Goal: Use online tool/utility

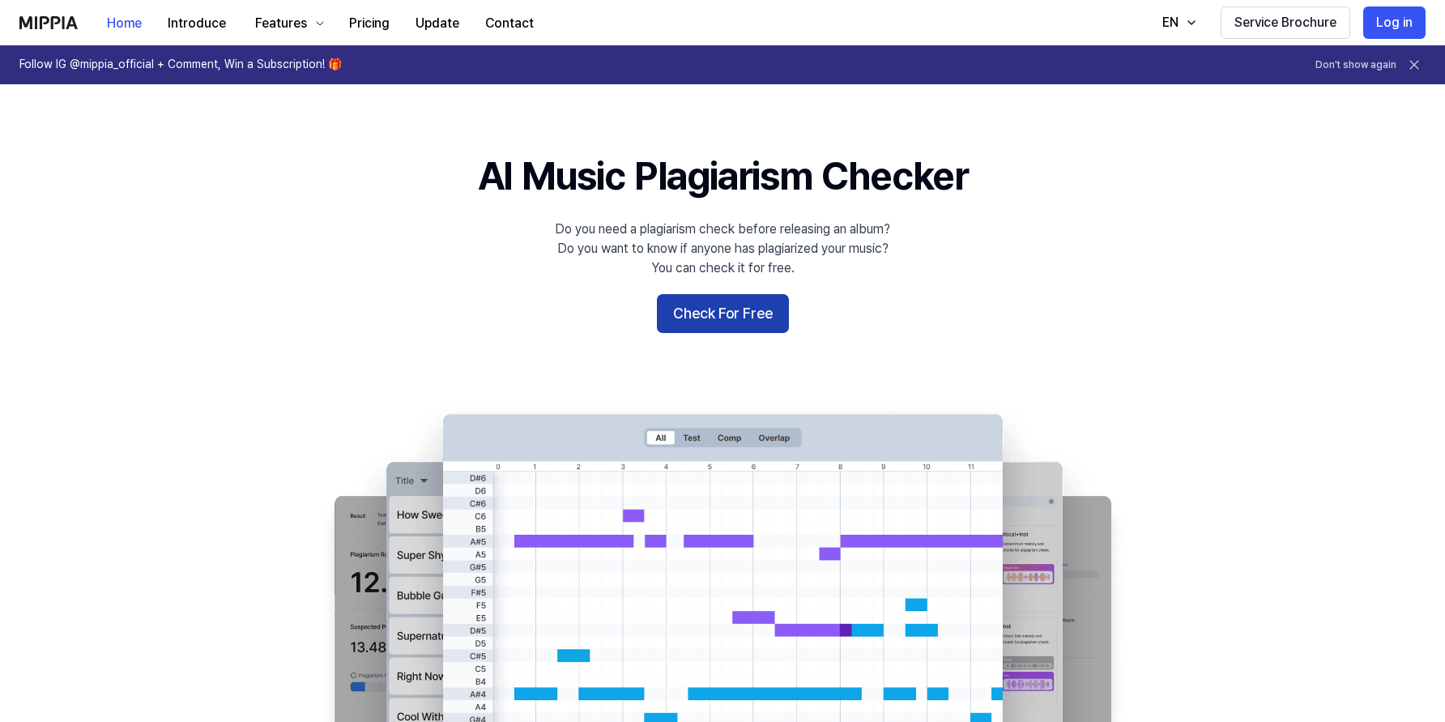
click at [769, 319] on button "Check For Free" at bounding box center [723, 313] width 132 height 39
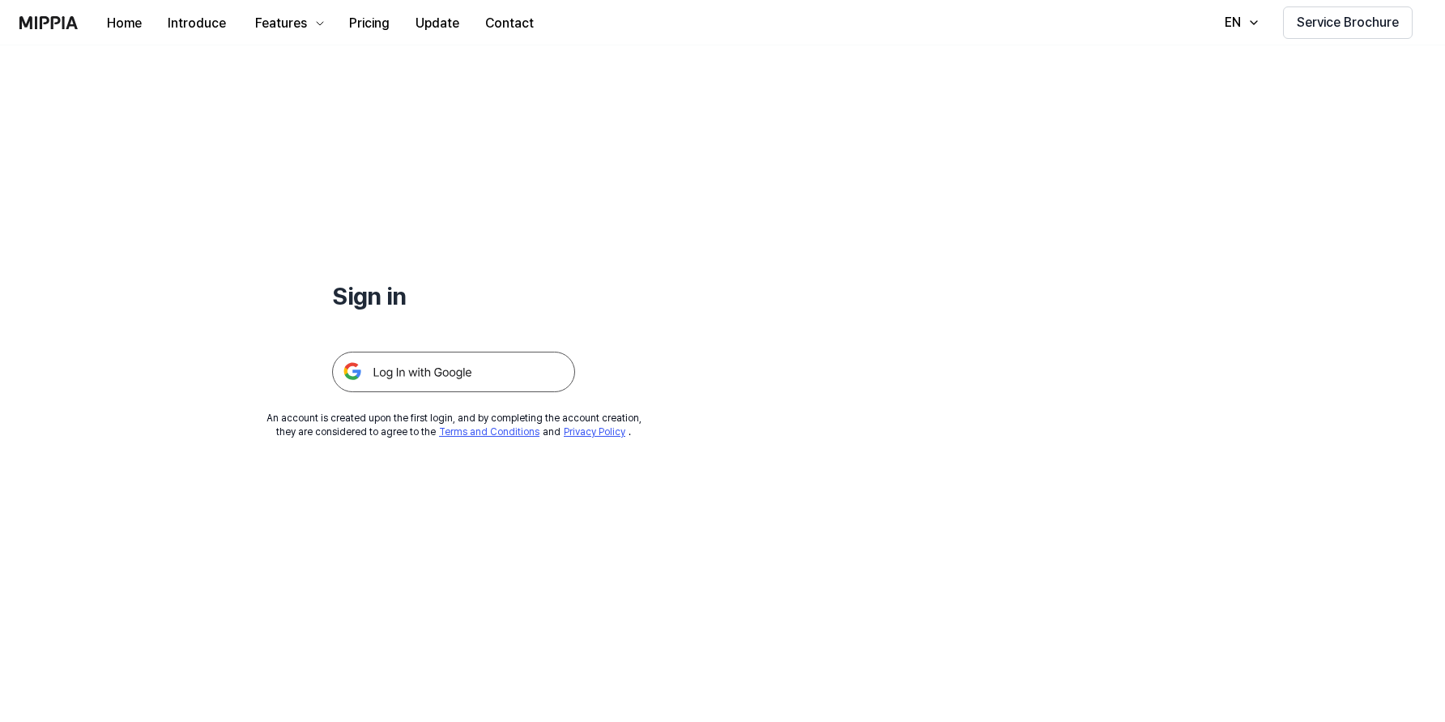
click at [514, 373] on img at bounding box center [453, 371] width 243 height 40
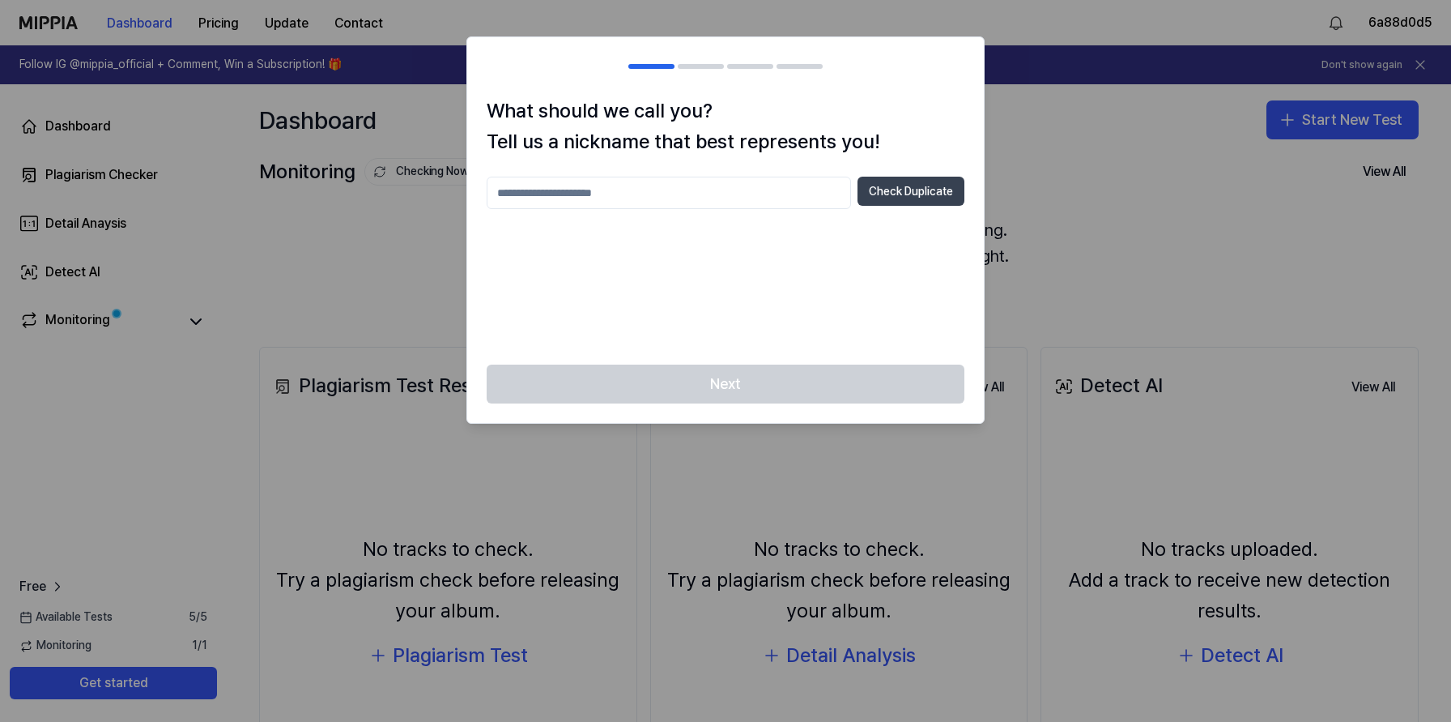
click at [861, 187] on button "Check Duplicate" at bounding box center [911, 191] width 107 height 29
click at [709, 186] on input "text" at bounding box center [669, 193] width 364 height 32
type input "*****"
click at [886, 184] on button "Check Duplicate" at bounding box center [911, 191] width 107 height 29
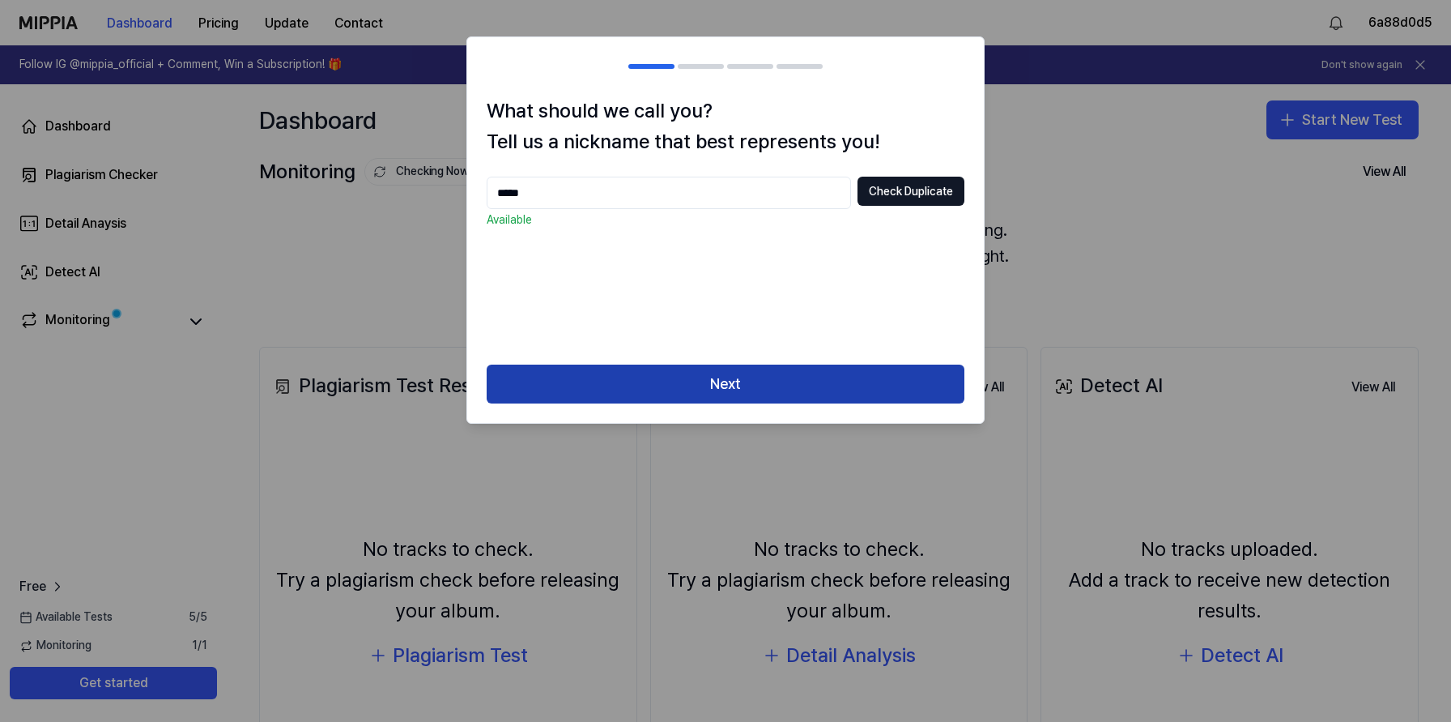
click at [772, 373] on button "Next" at bounding box center [726, 383] width 478 height 39
click at [725, 378] on button "Next" at bounding box center [726, 383] width 478 height 39
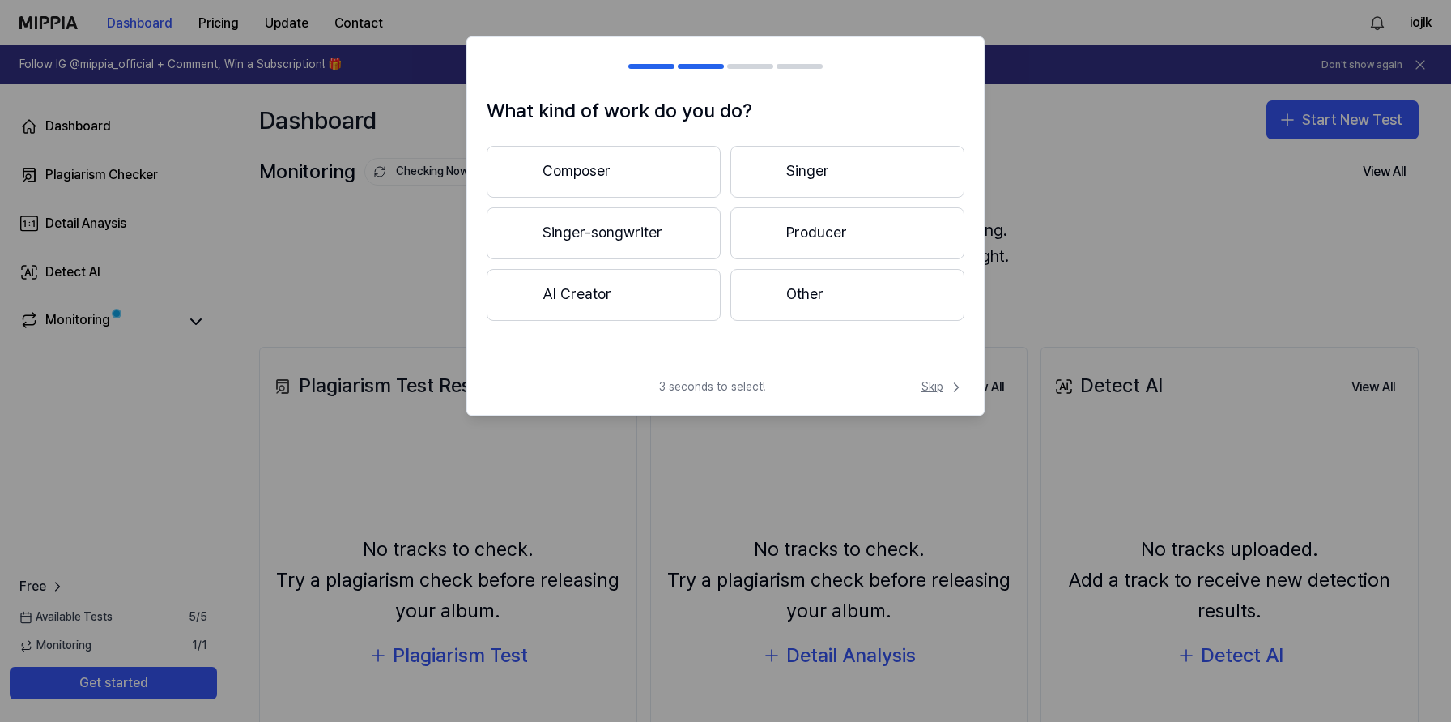
click at [922, 387] on span "Skip" at bounding box center [943, 387] width 43 height 16
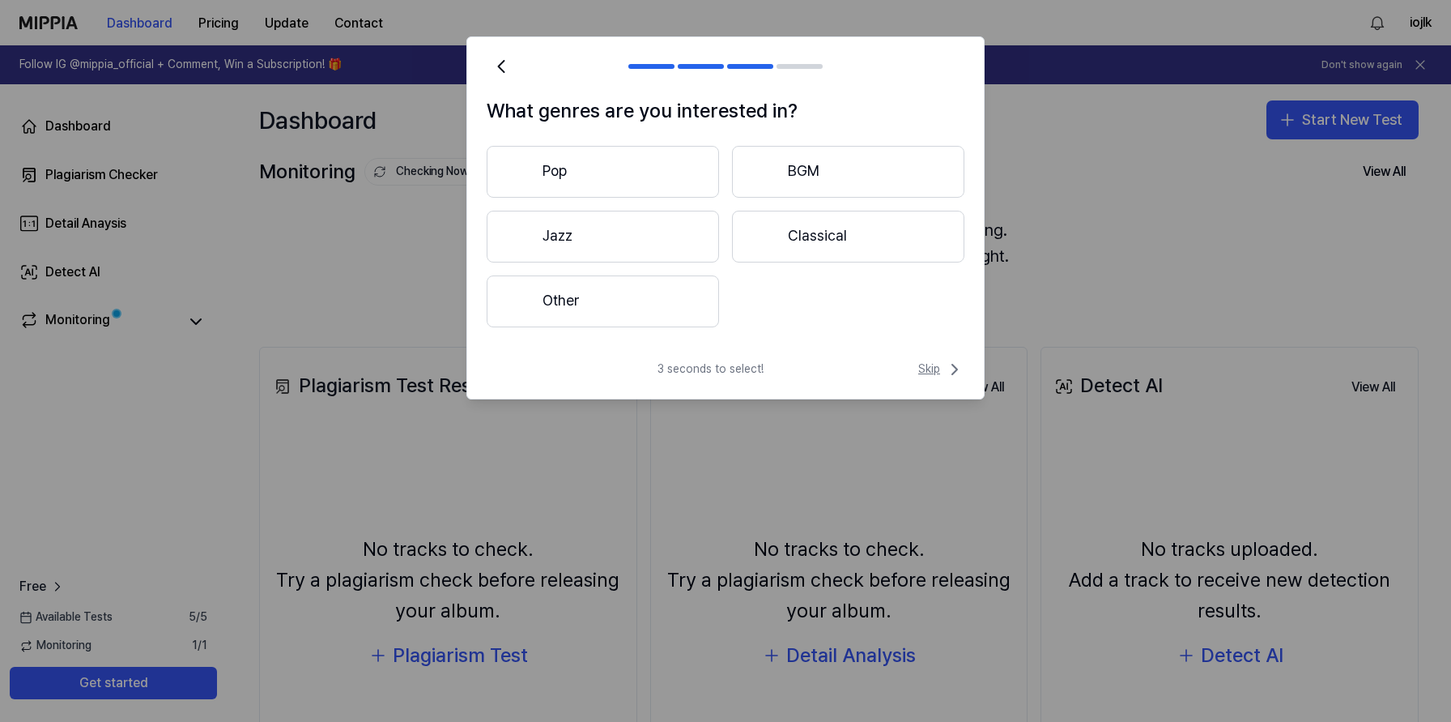
click at [936, 364] on span "Skip" at bounding box center [941, 369] width 46 height 19
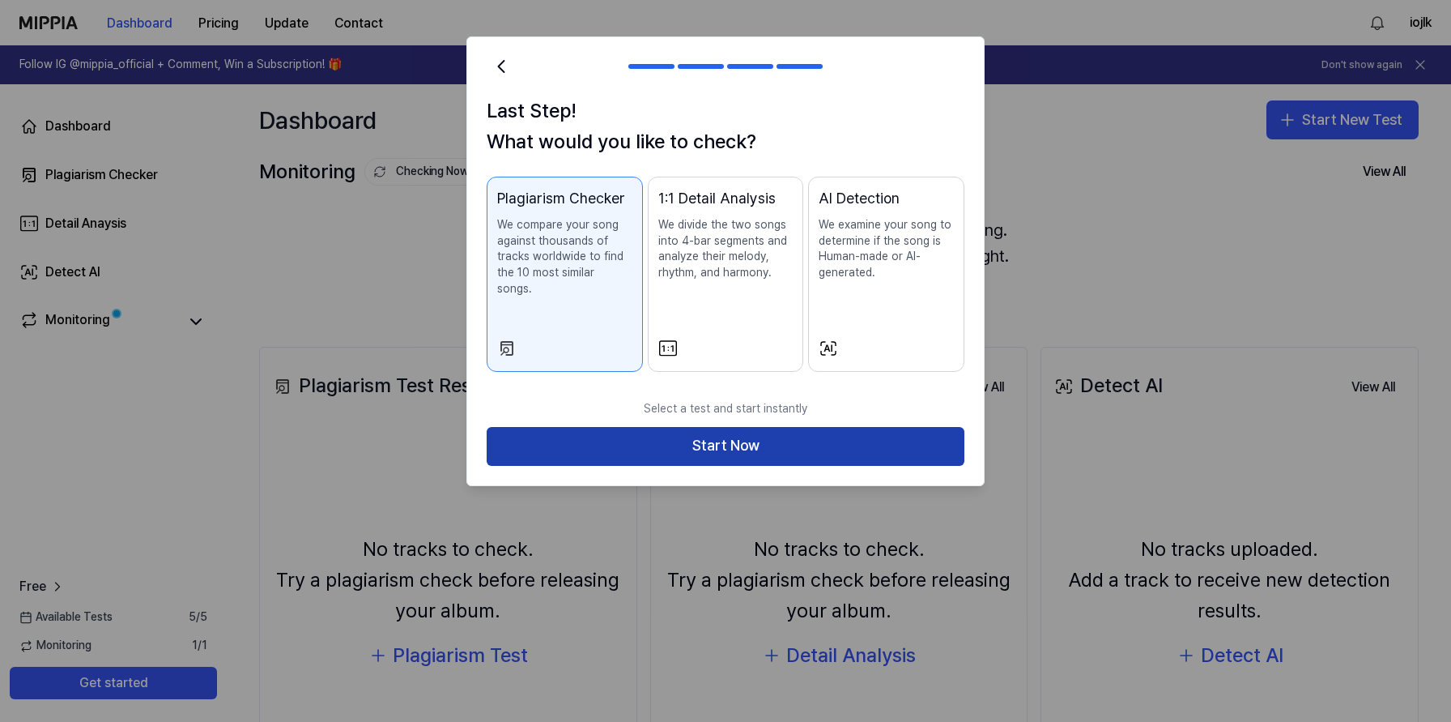
click at [851, 441] on button "Start Now" at bounding box center [726, 446] width 478 height 39
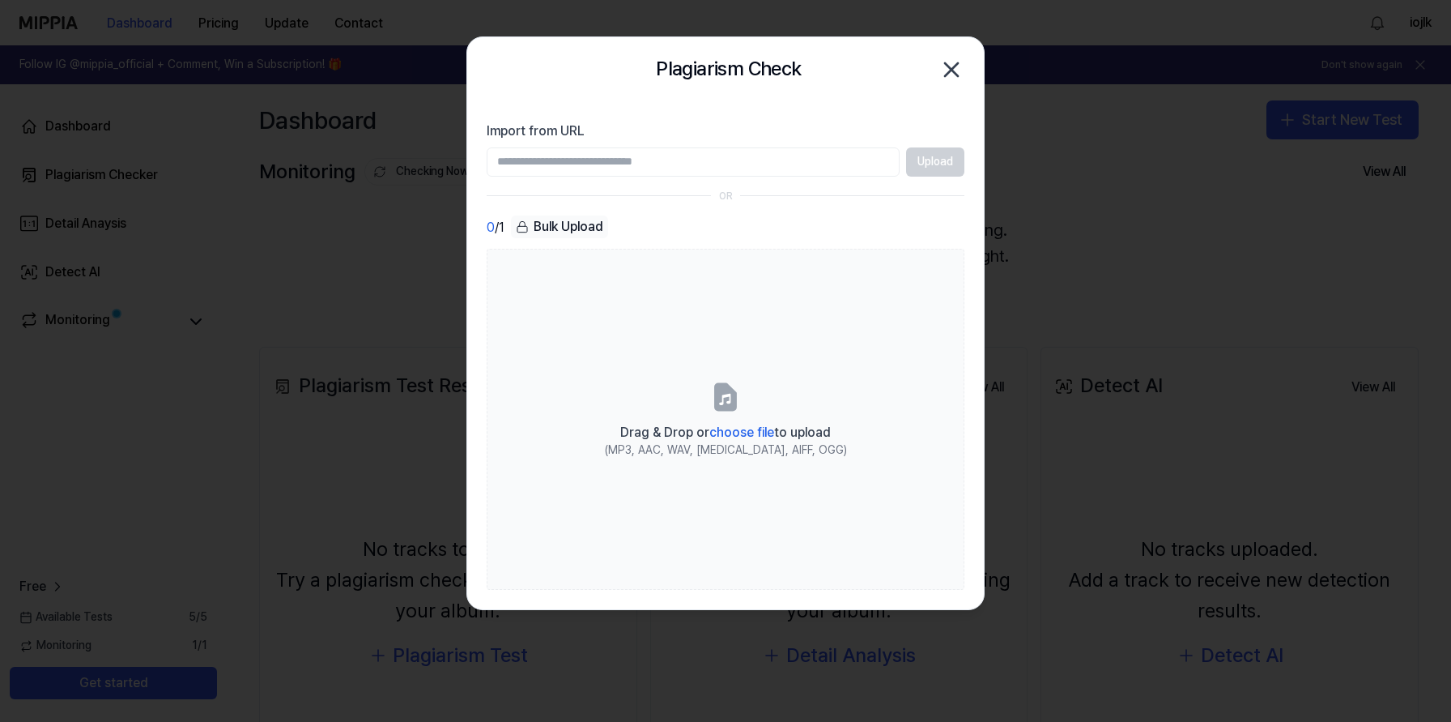
click at [954, 60] on icon "button" at bounding box center [952, 70] width 26 height 26
